Goal: Information Seeking & Learning: Learn about a topic

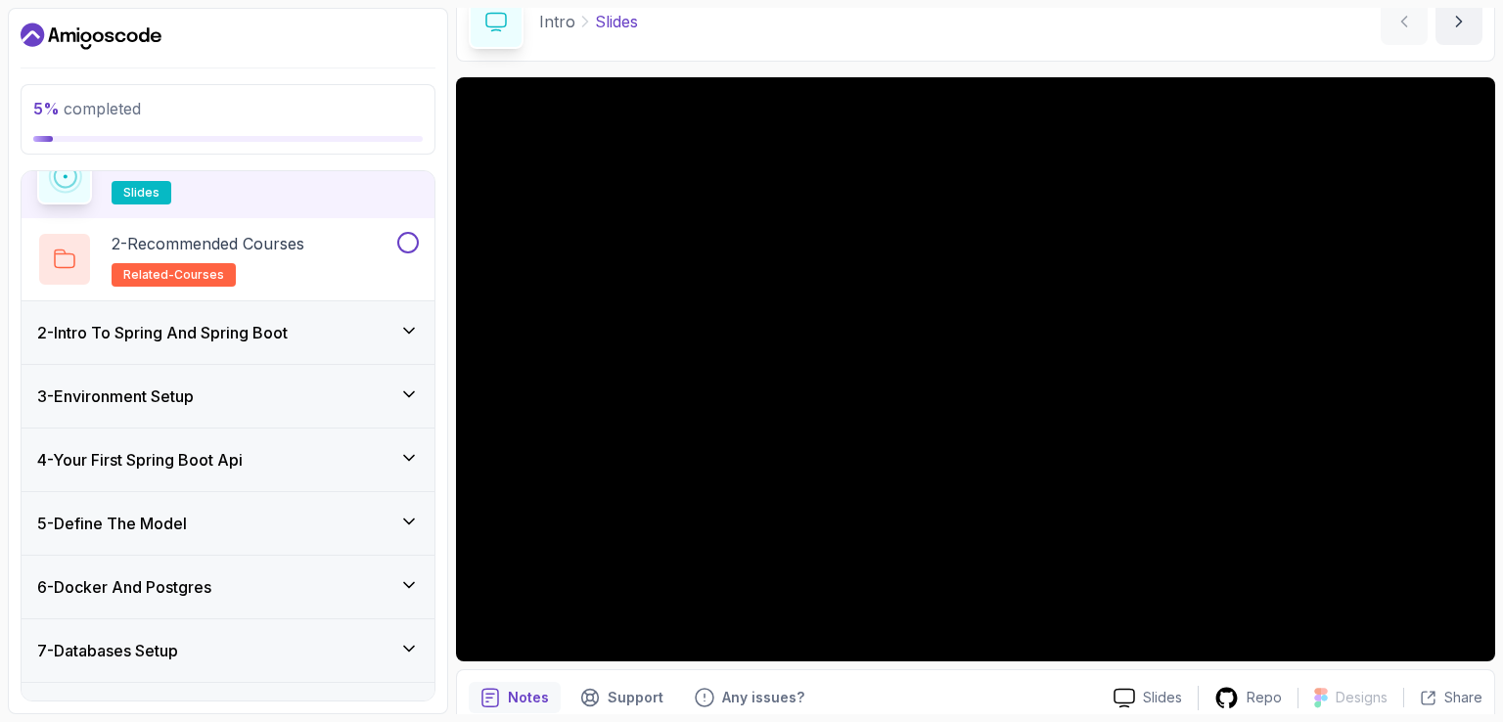
scroll to position [98, 0]
click at [271, 448] on div "4 - Your First Spring Boot Api" at bounding box center [228, 459] width 382 height 23
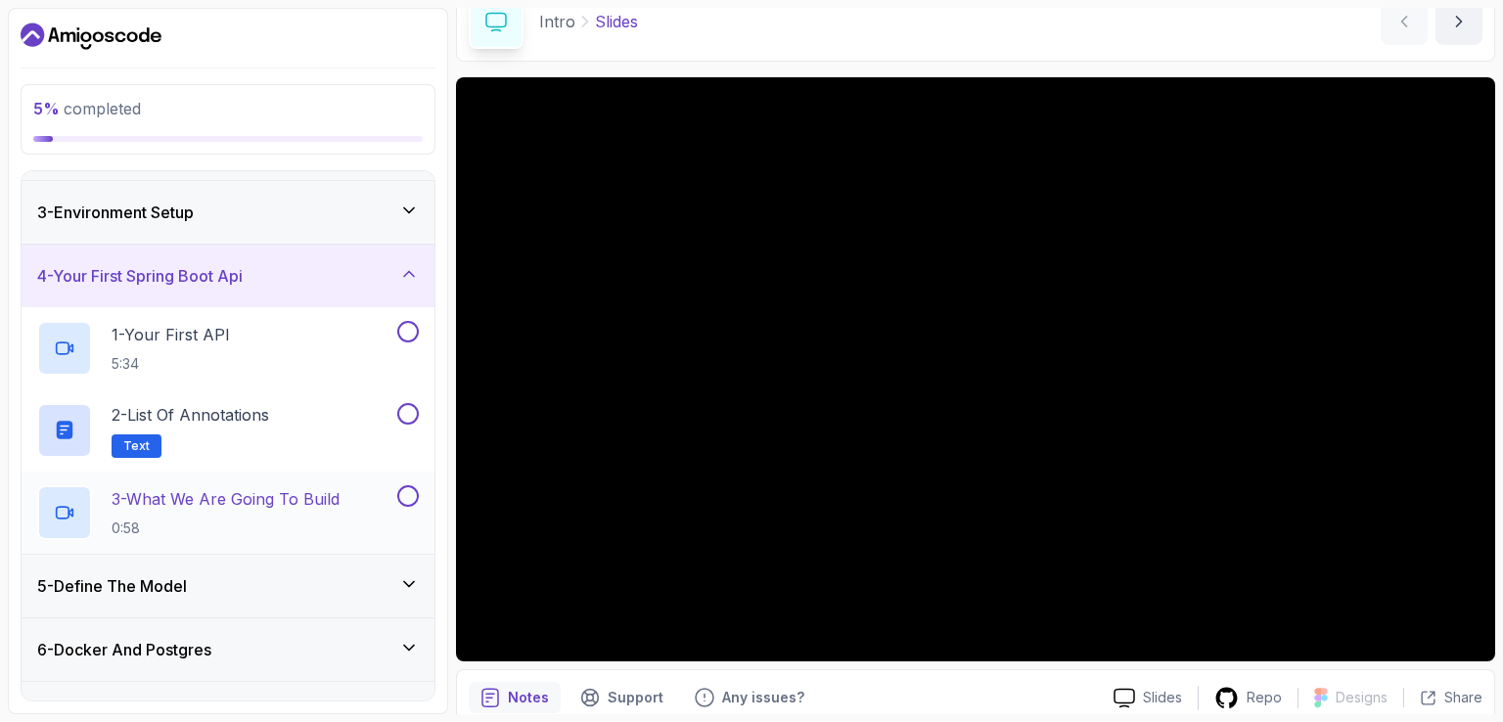
scroll to position [167, 0]
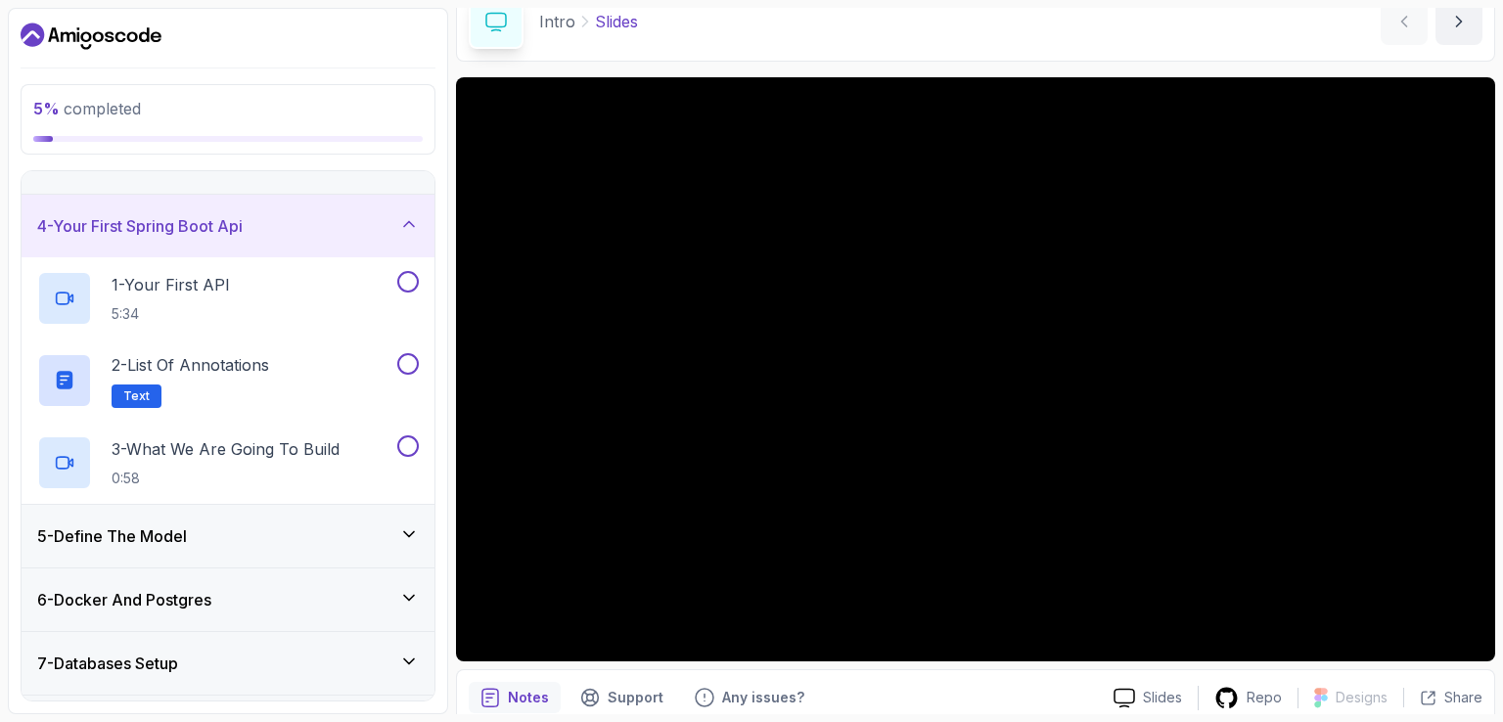
click at [329, 527] on div "5 - Define The Model" at bounding box center [228, 535] width 382 height 23
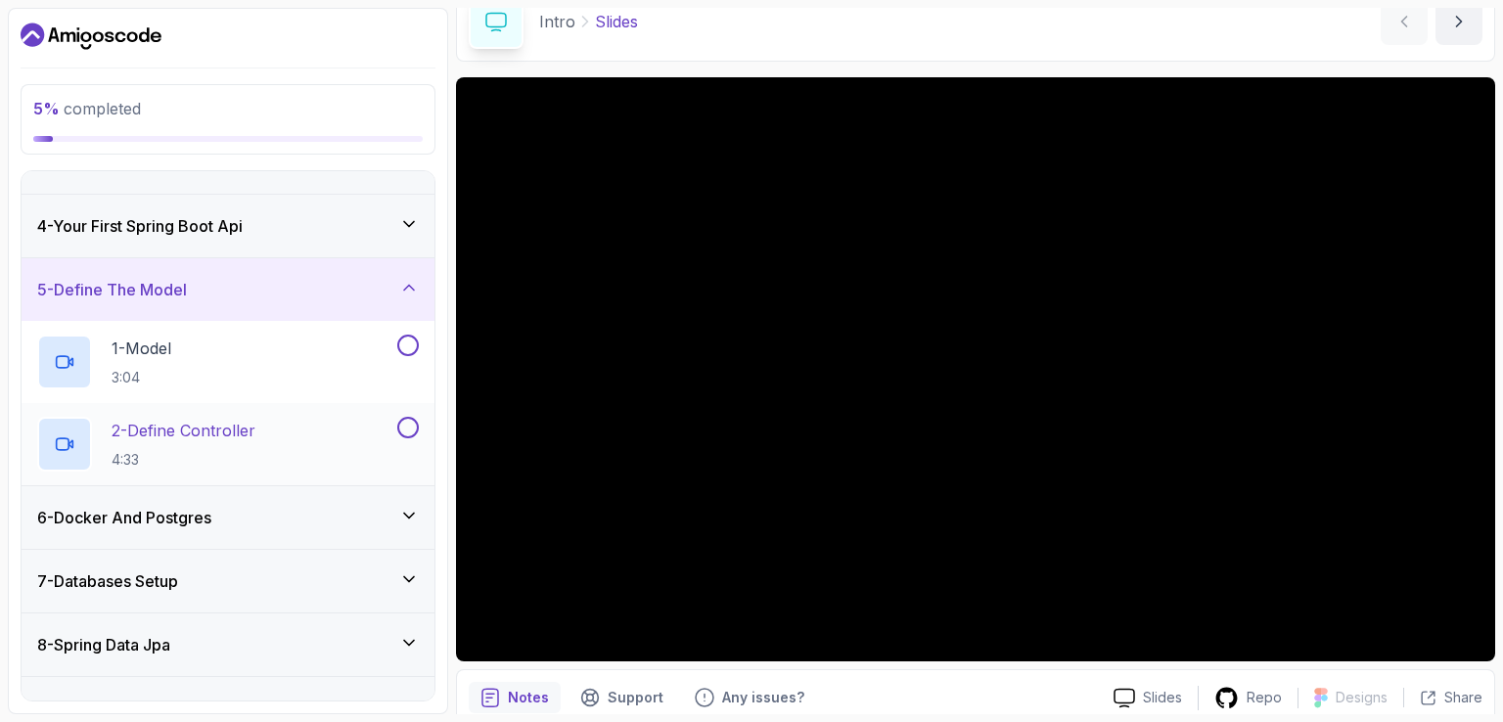
click at [254, 436] on p "2 - Define Controller" at bounding box center [184, 430] width 144 height 23
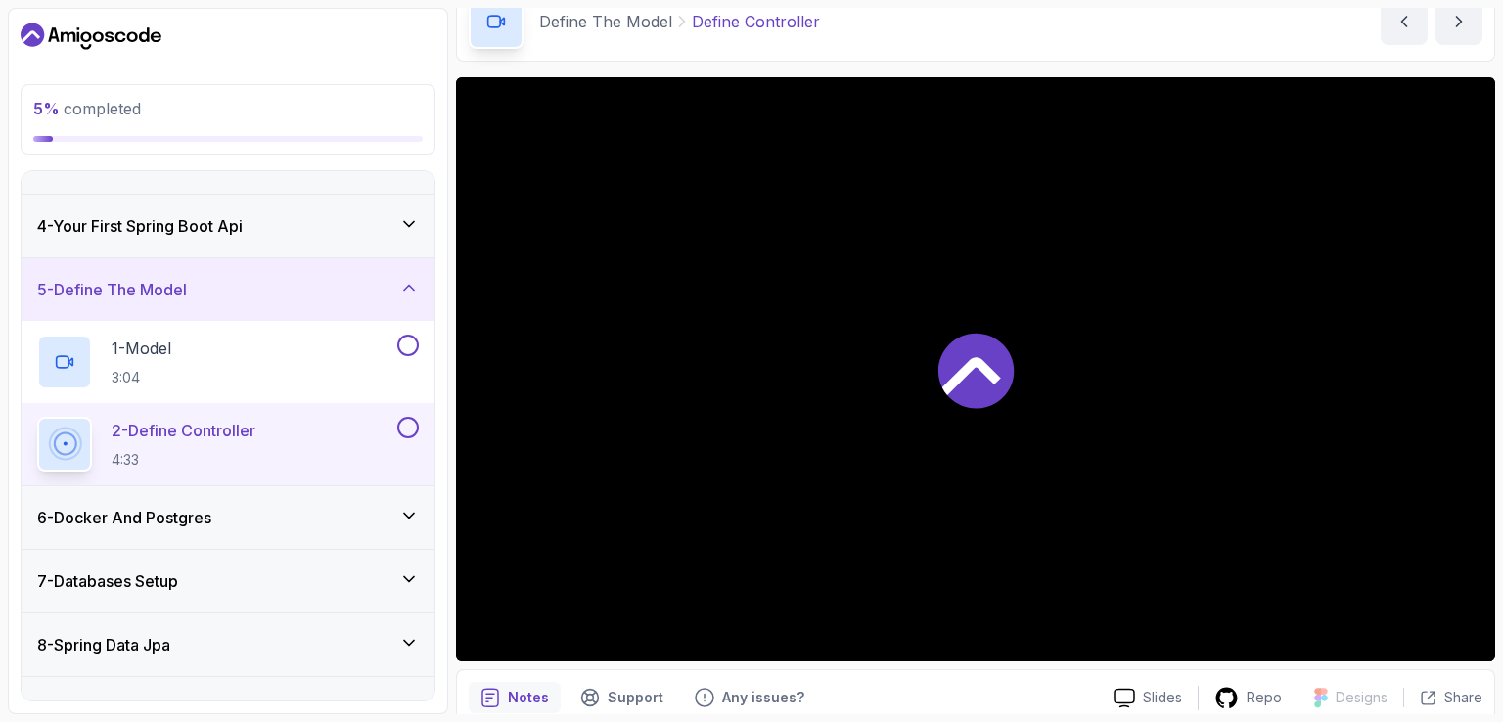
scroll to position [98, 0]
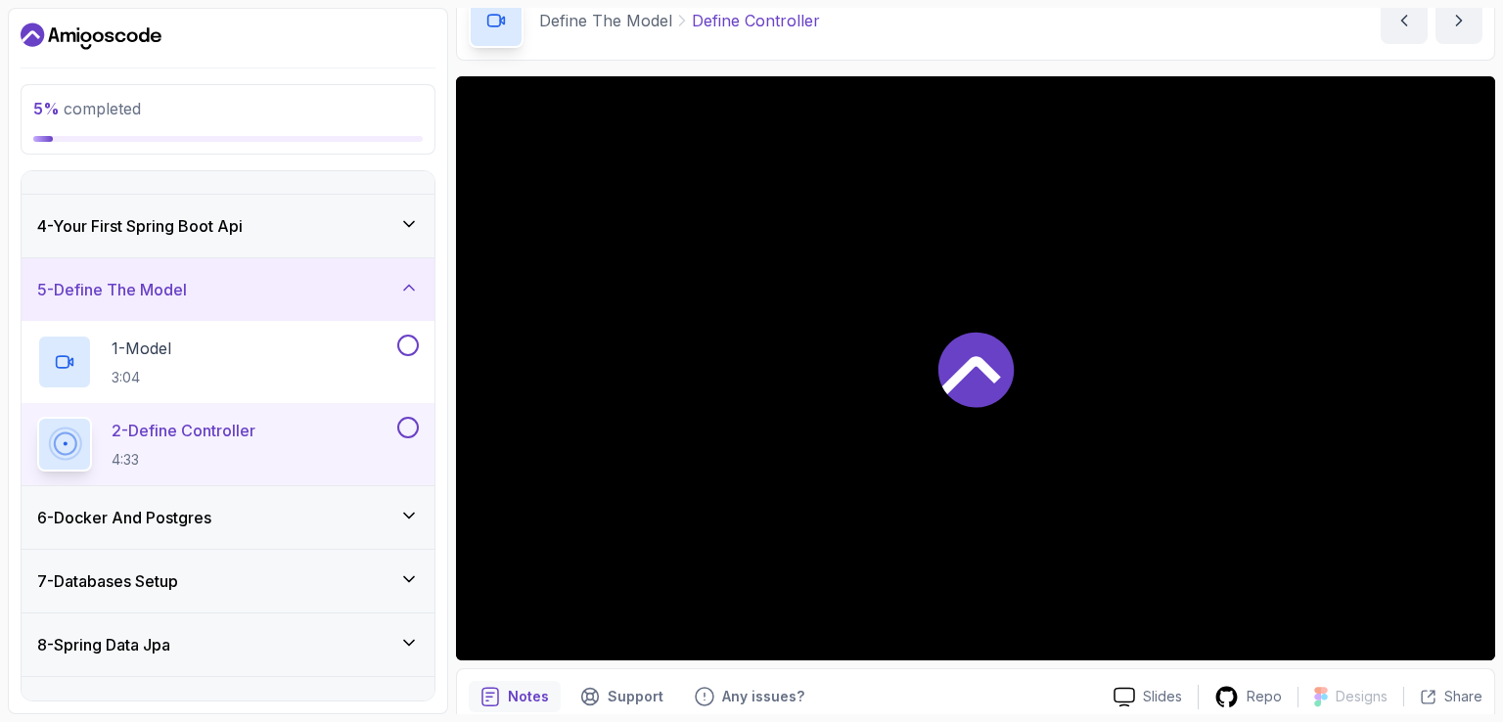
click at [973, 357] on icon at bounding box center [971, 375] width 59 height 38
click at [385, 510] on div "6 - Docker And Postgres" at bounding box center [228, 517] width 382 height 23
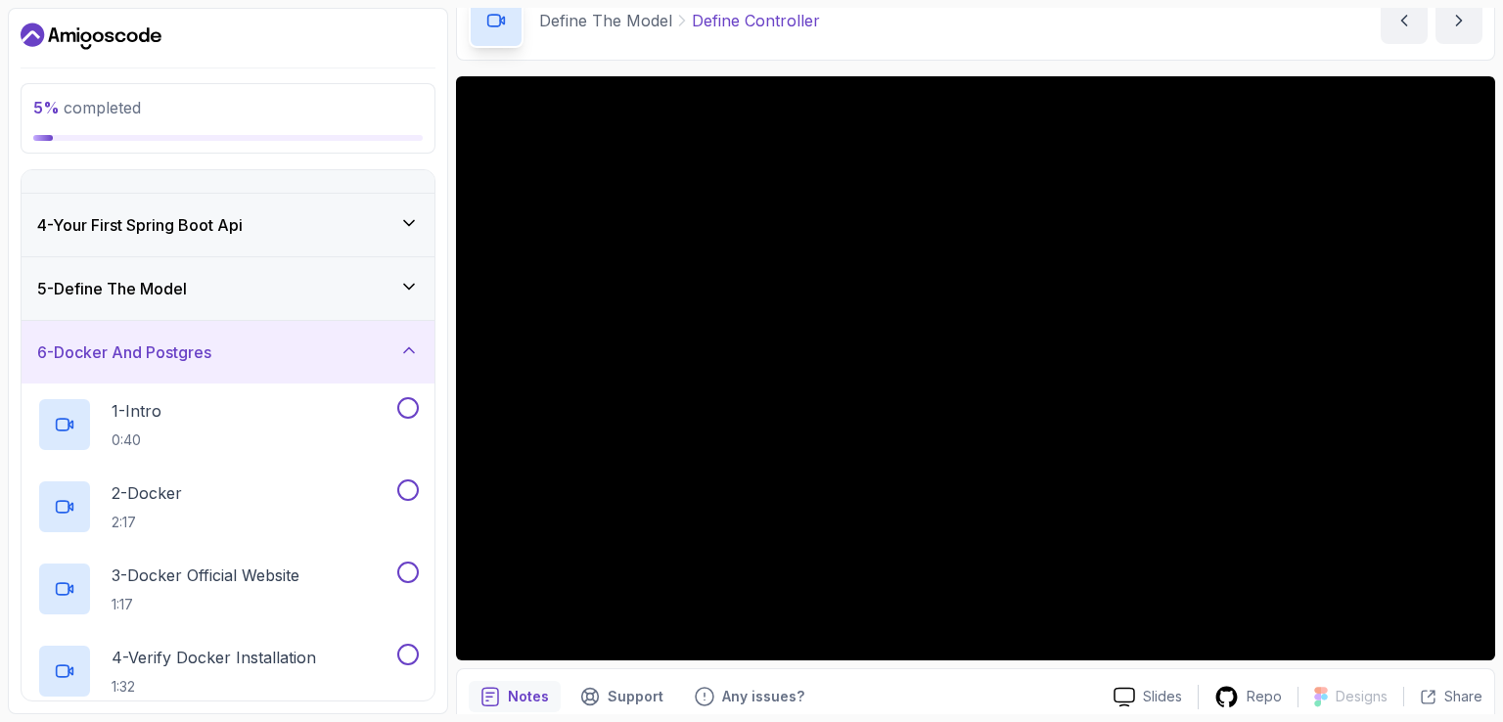
click at [388, 353] on div "6 - Docker And Postgres" at bounding box center [228, 351] width 382 height 23
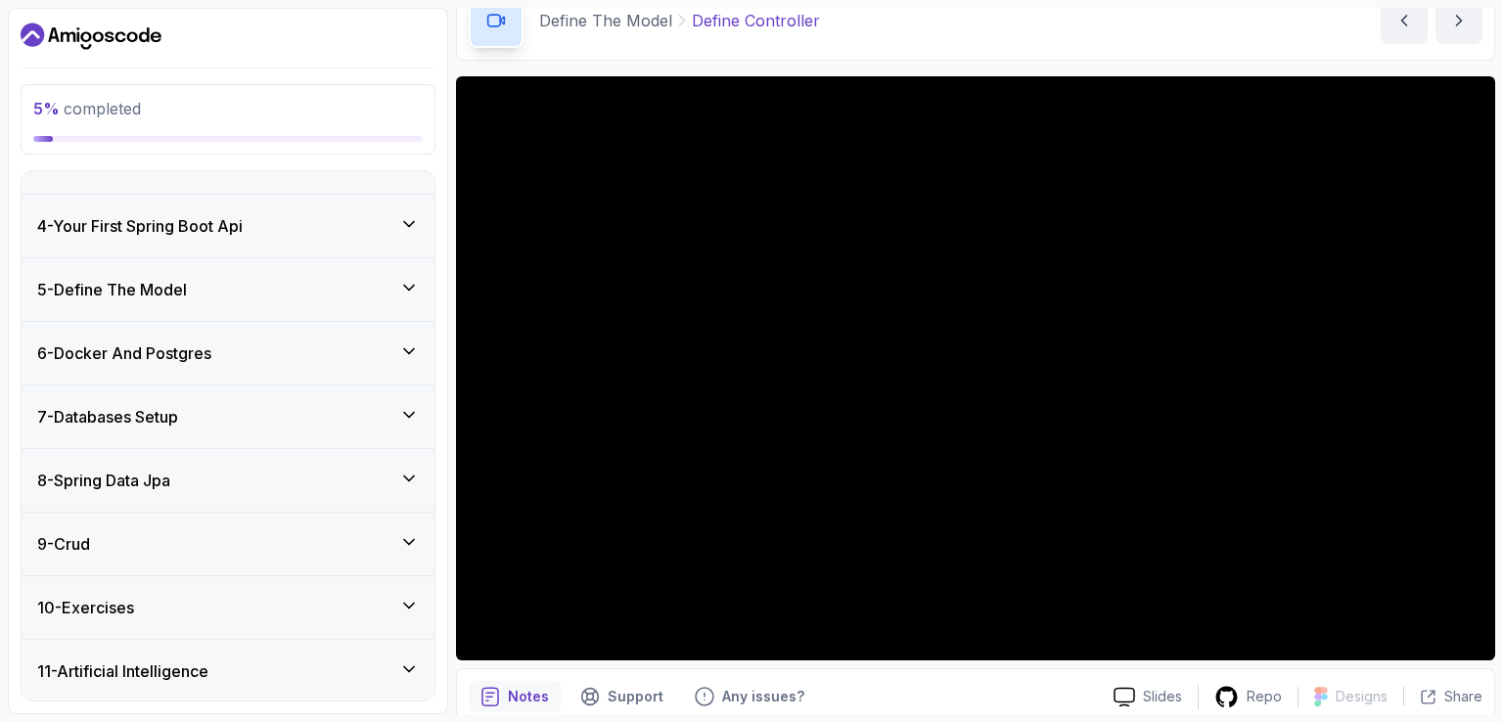
click at [405, 298] on div "5 - Define The Model" at bounding box center [228, 289] width 382 height 23
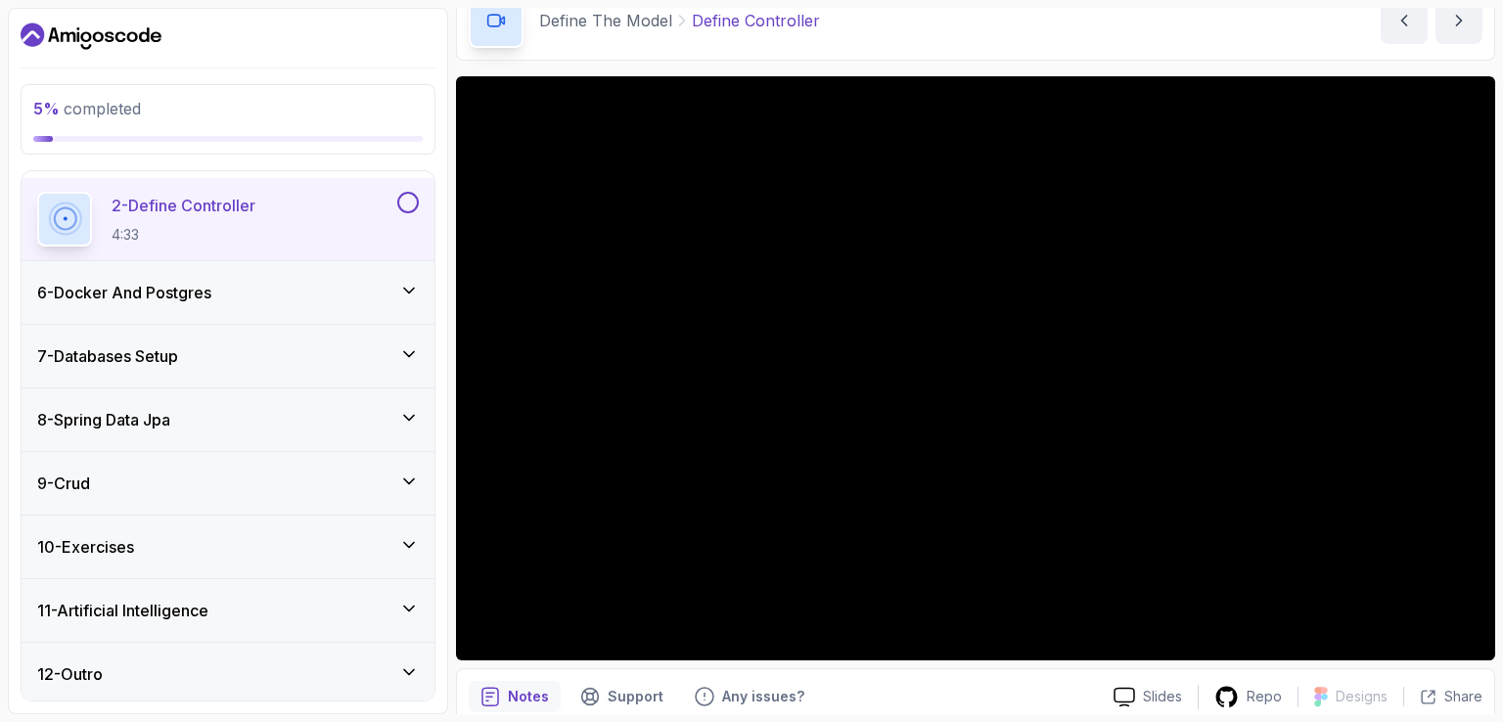
scroll to position [393, 0]
click at [403, 544] on icon at bounding box center [409, 544] width 20 height 20
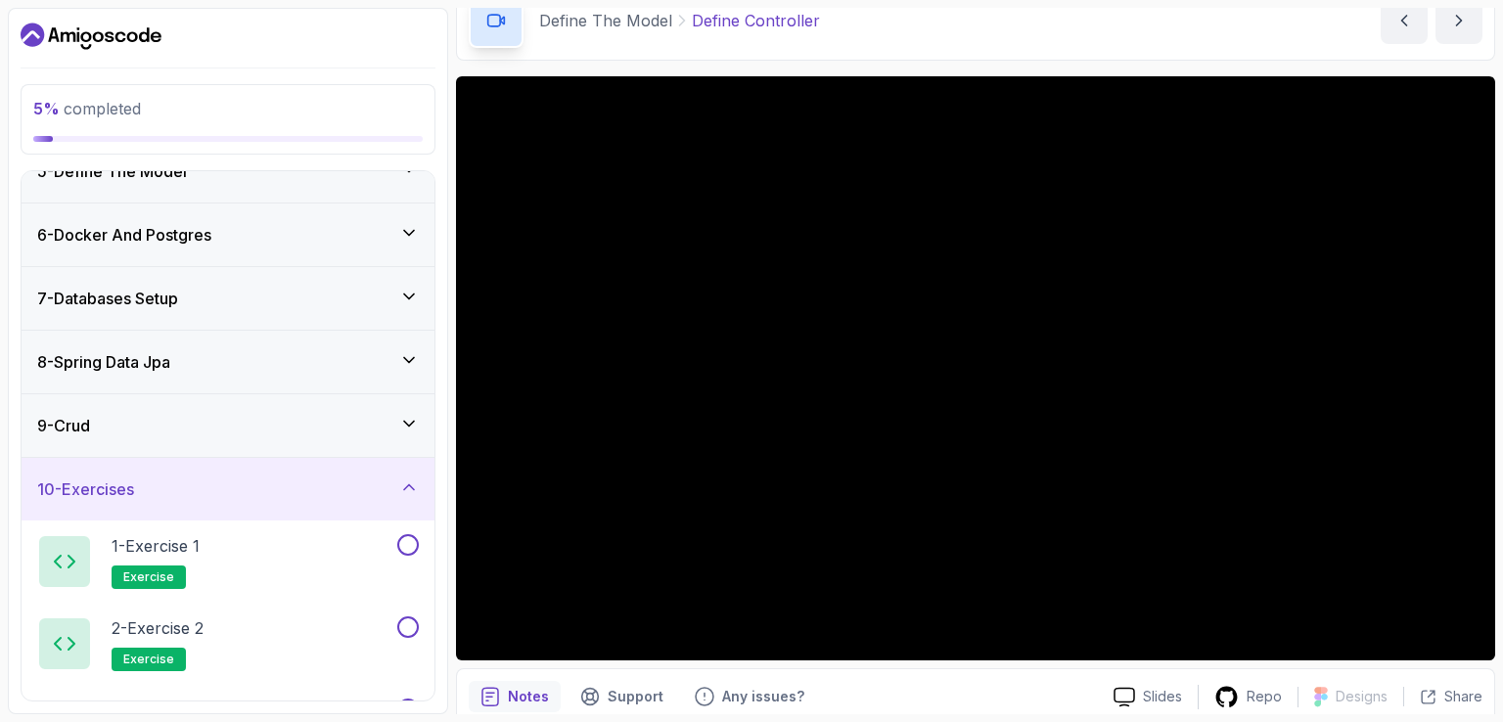
scroll to position [280, 0]
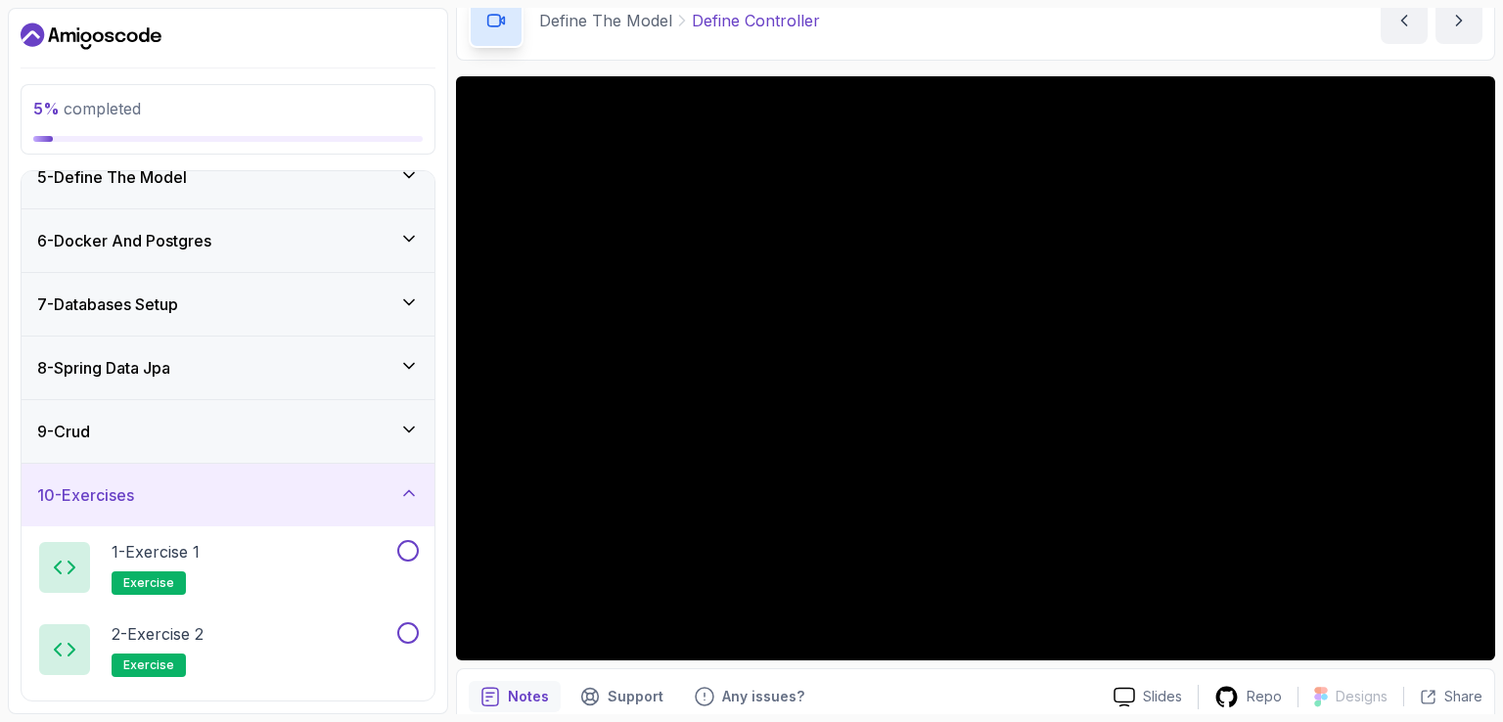
click at [406, 487] on icon at bounding box center [409, 493] width 20 height 20
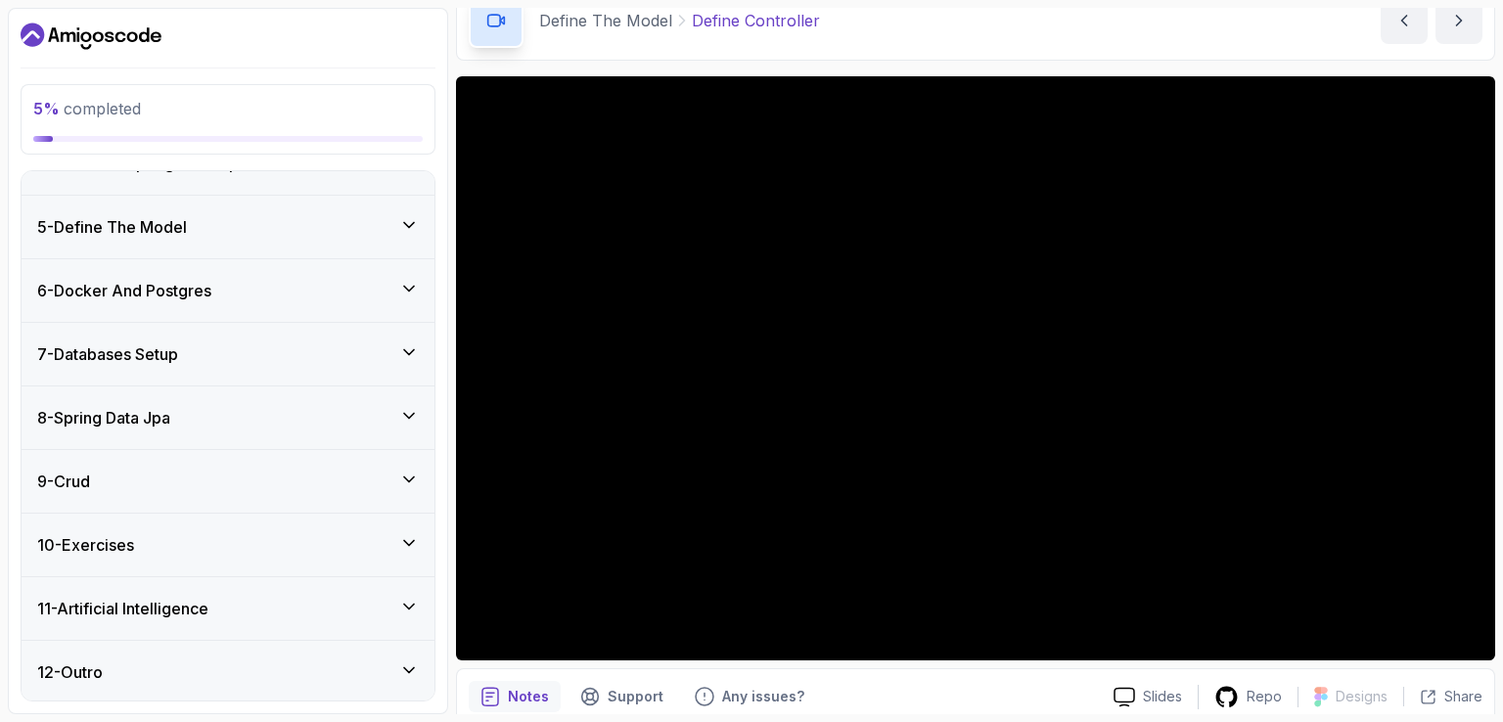
scroll to position [229, 0]
